Goal: Transaction & Acquisition: Purchase product/service

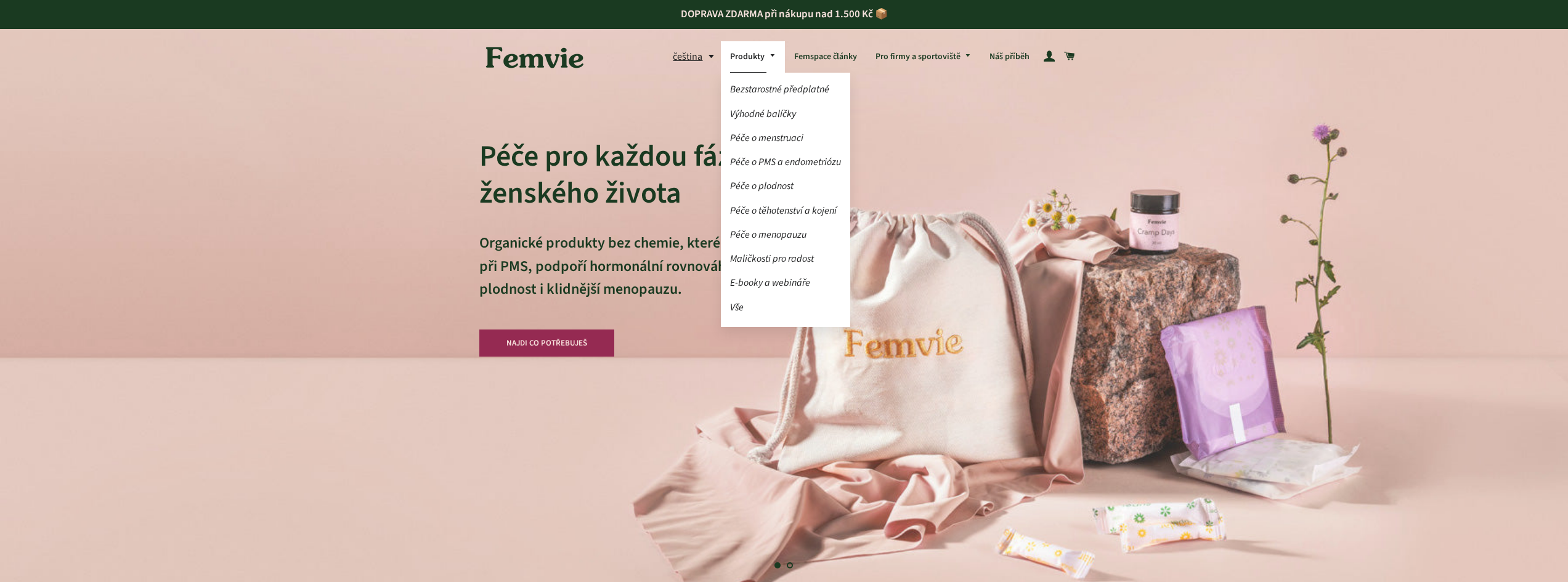
click at [757, 135] on link "Péče o menstruaci" at bounding box center [786, 138] width 129 height 22
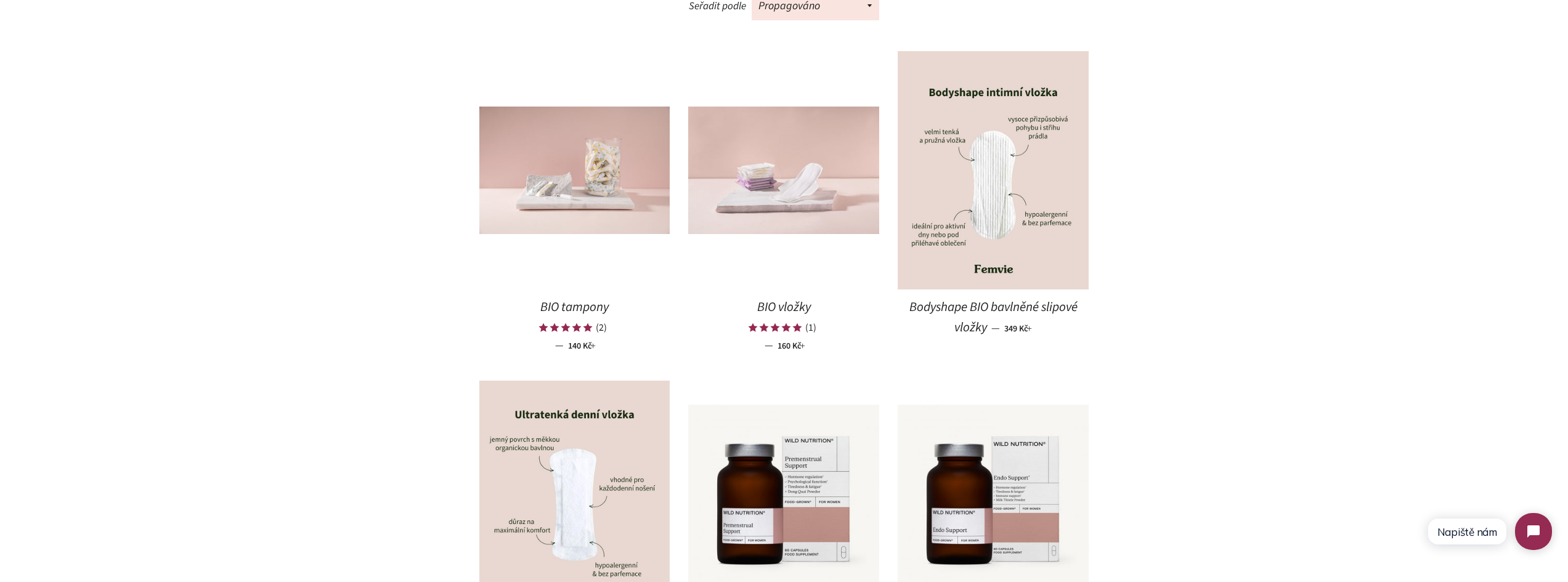
scroll to position [677, 0]
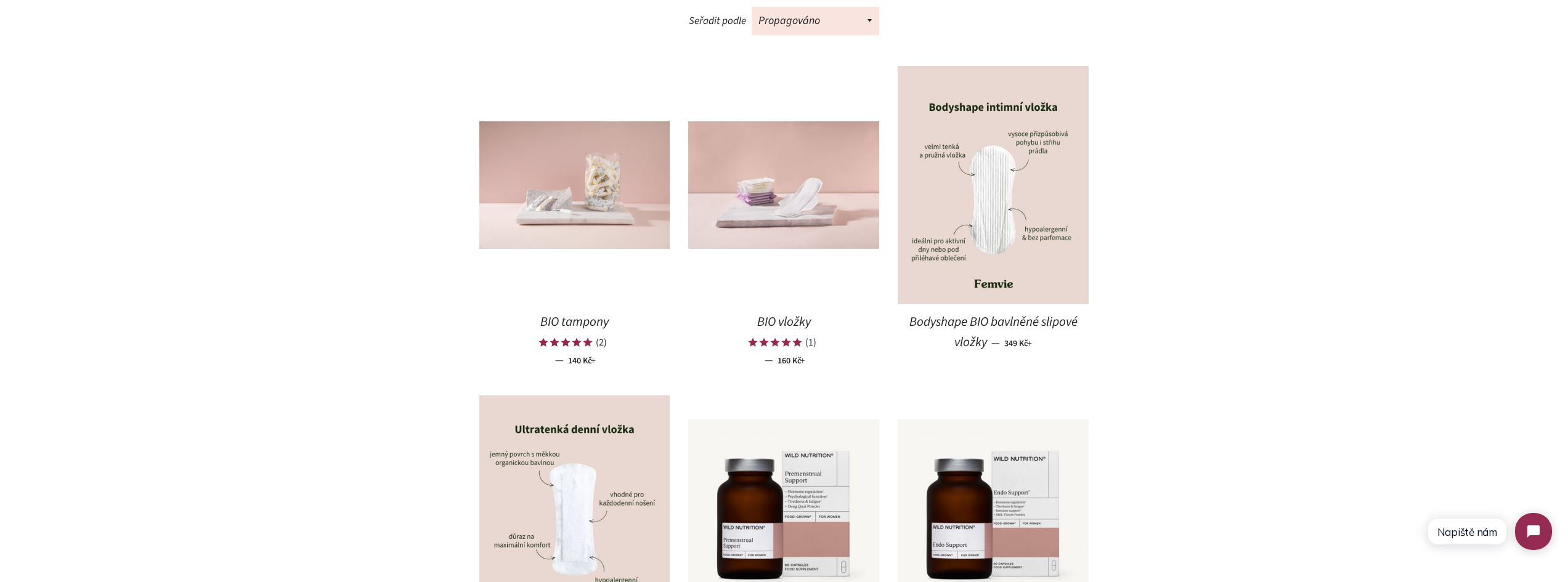
click at [1009, 322] on span "Bodyshape BIO bavlněné slipové vložky" at bounding box center [993, 331] width 168 height 38
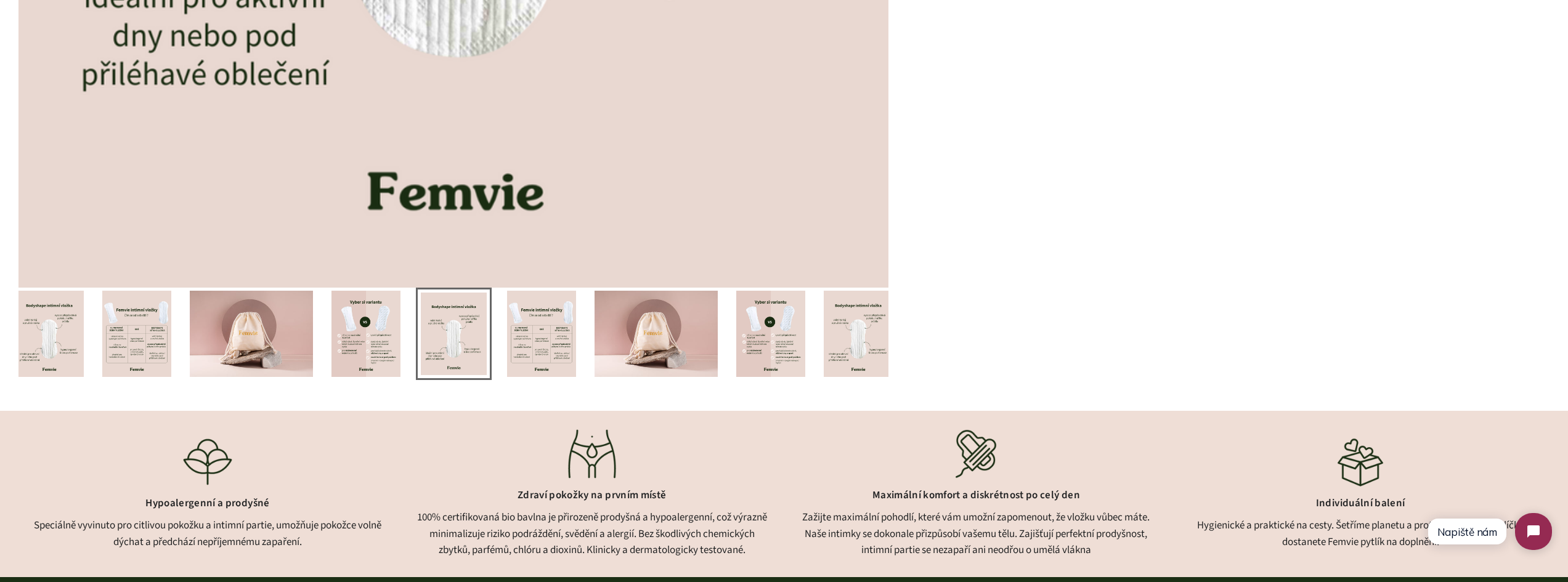
click at [539, 324] on img at bounding box center [541, 334] width 69 height 86
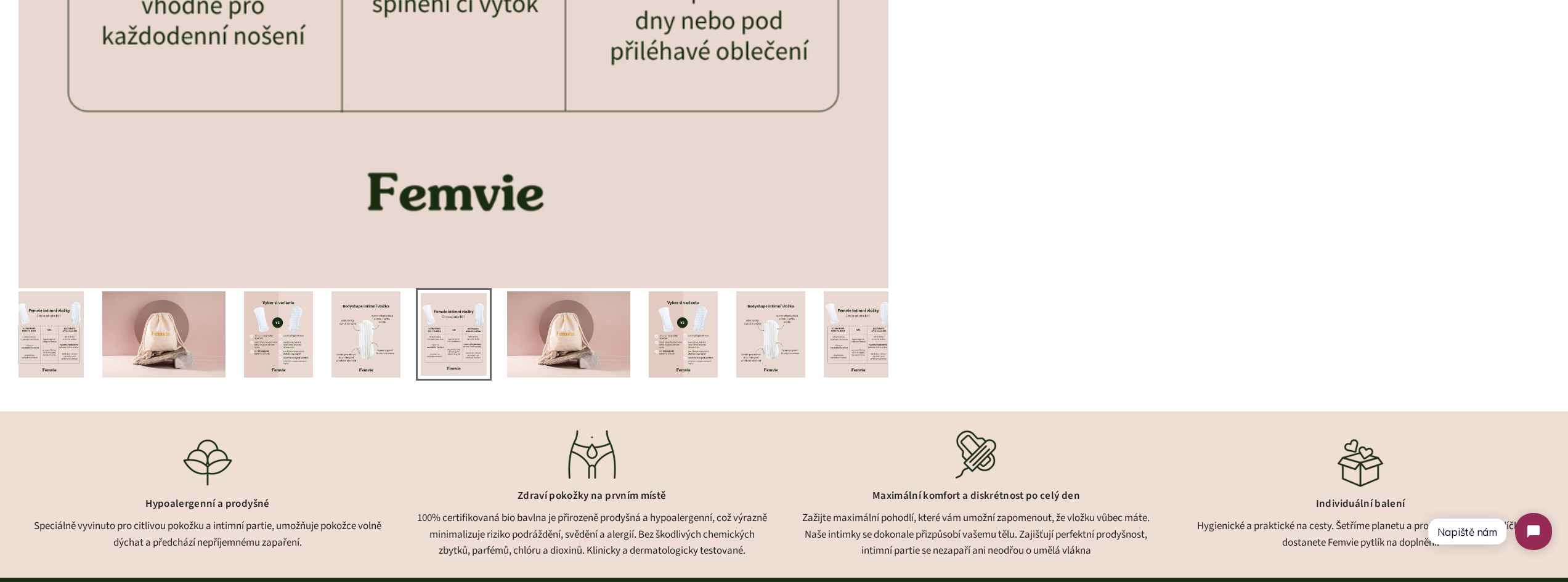
scroll to position [924, 0]
click at [41, 329] on img at bounding box center [49, 334] width 69 height 86
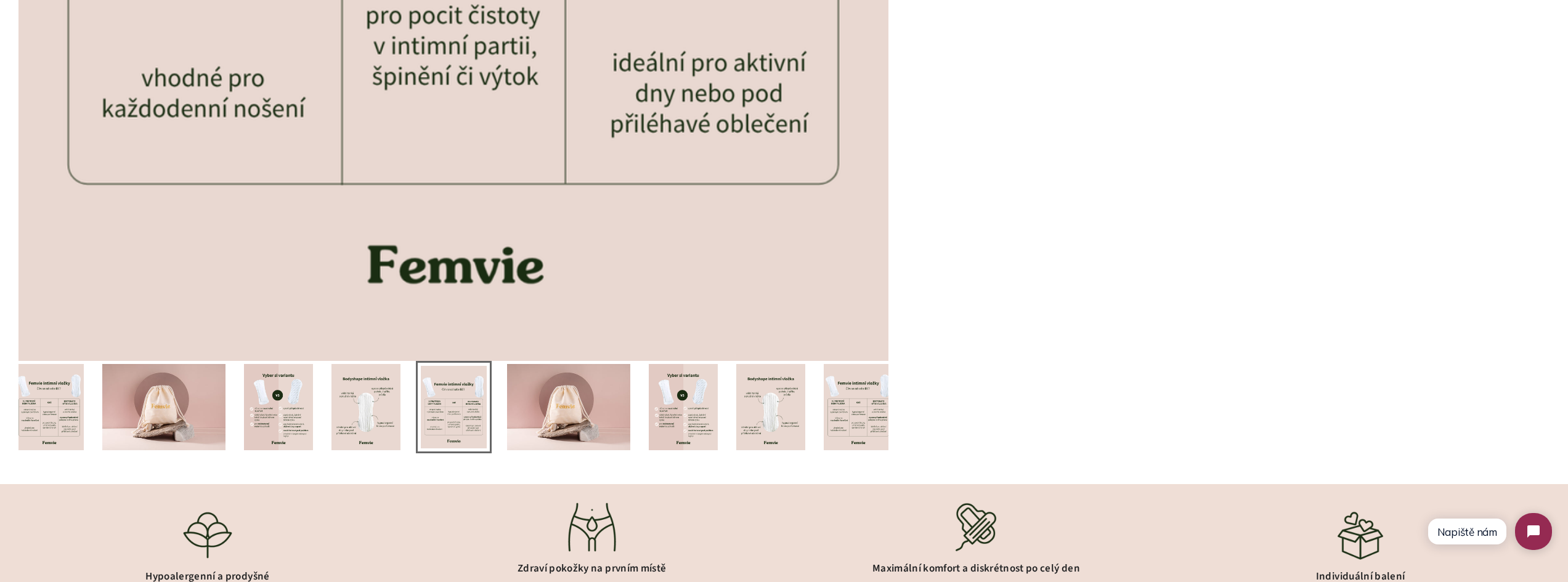
scroll to position [862, 0]
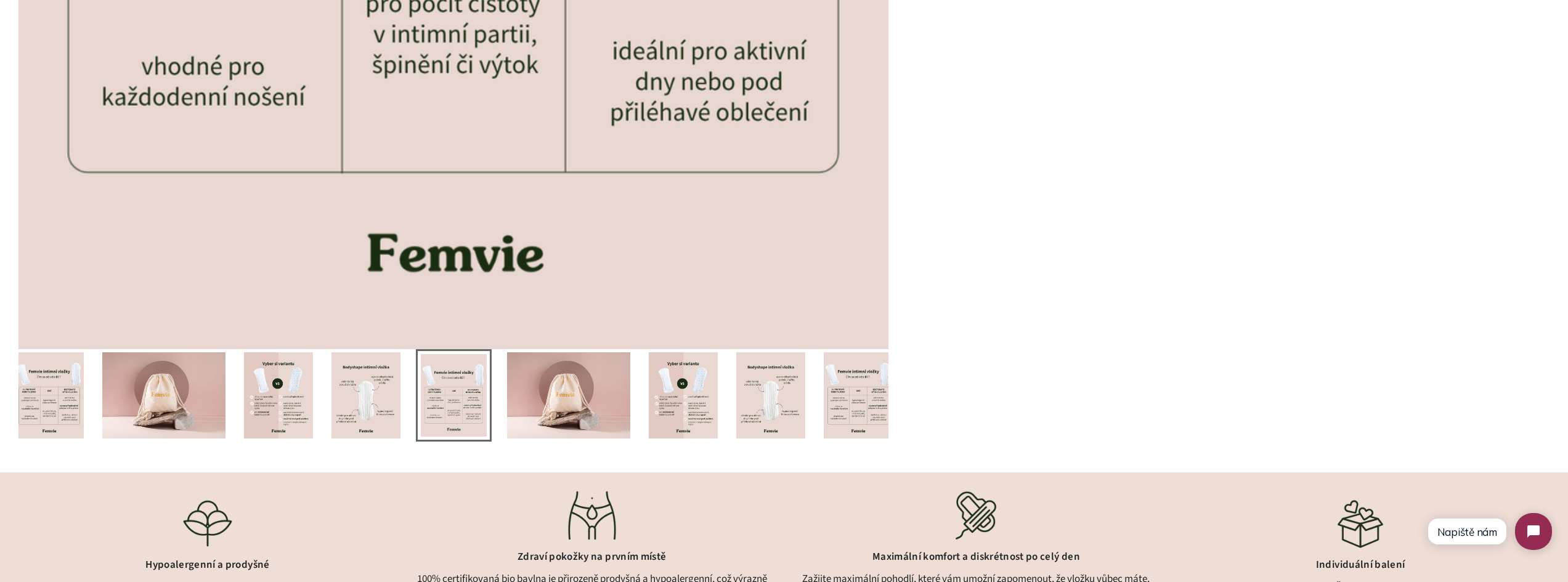
click at [687, 389] on img at bounding box center [683, 395] width 69 height 86
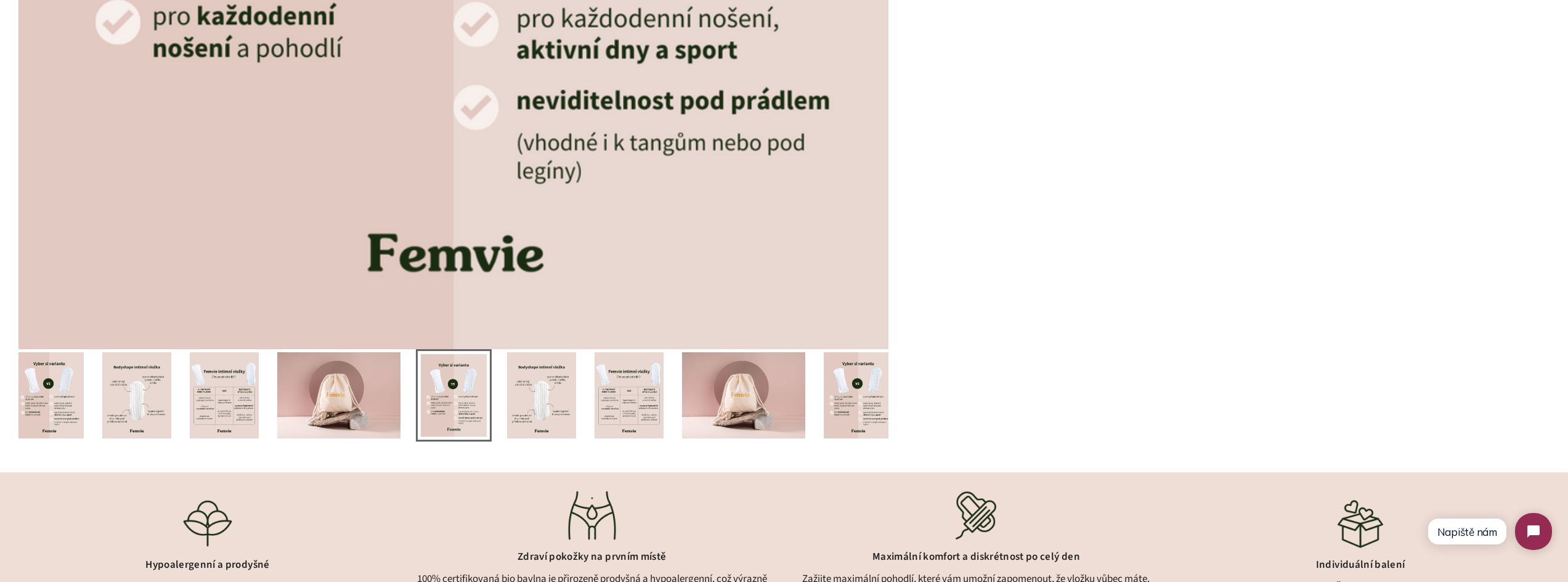
click at [530, 391] on img at bounding box center [541, 395] width 69 height 86
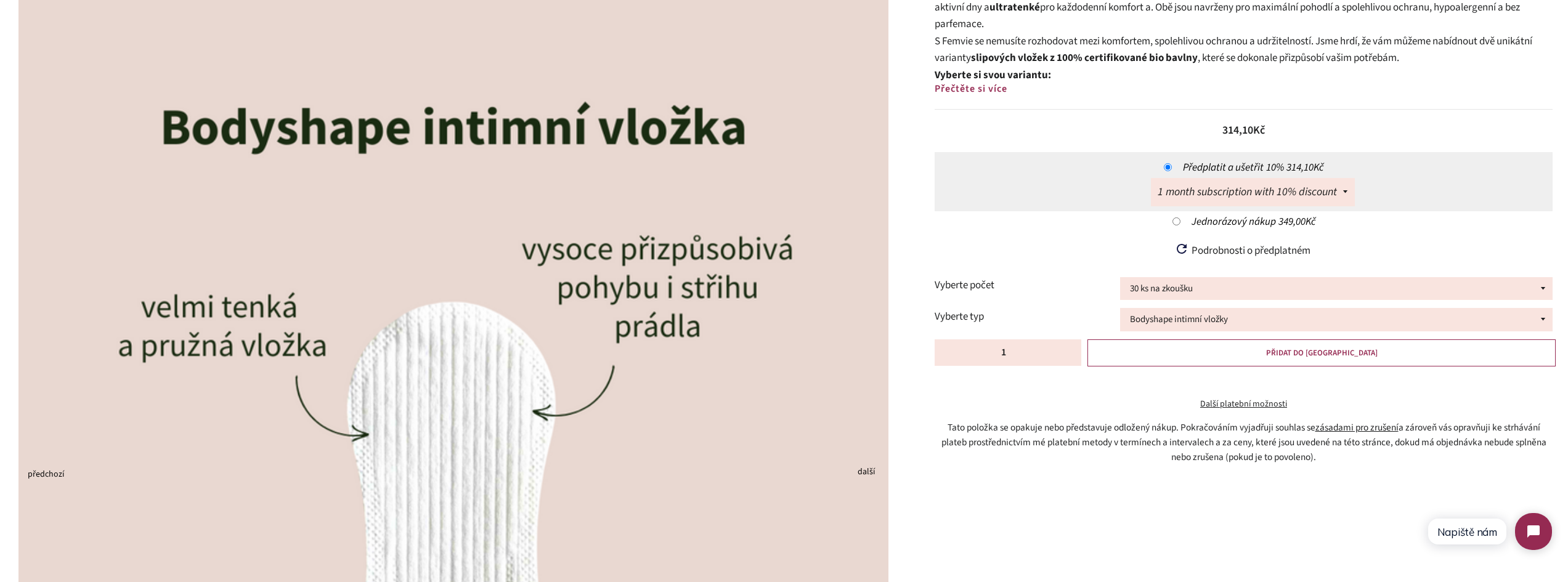
scroll to position [247, 0]
